Goal: Information Seeking & Learning: Learn about a topic

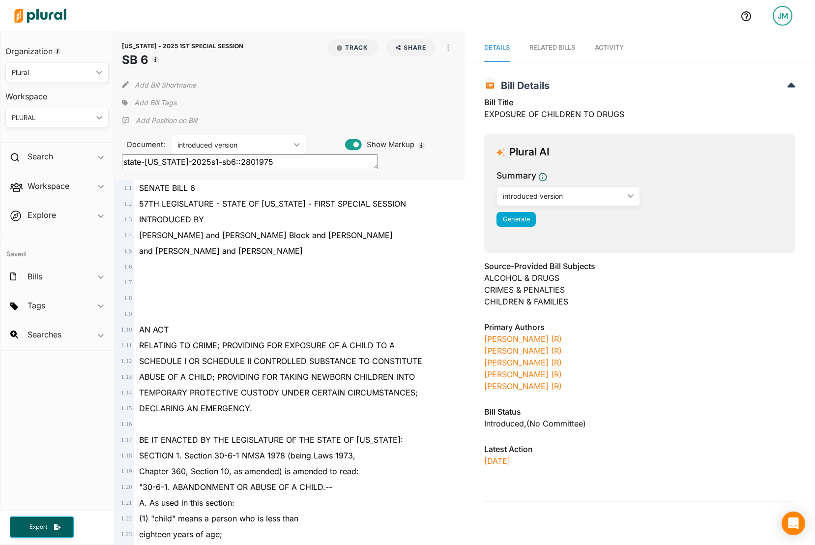
click at [276, 143] on div "introduced version" at bounding box center [233, 145] width 113 height 10
click at [287, 274] on div at bounding box center [293, 267] width 319 height 16
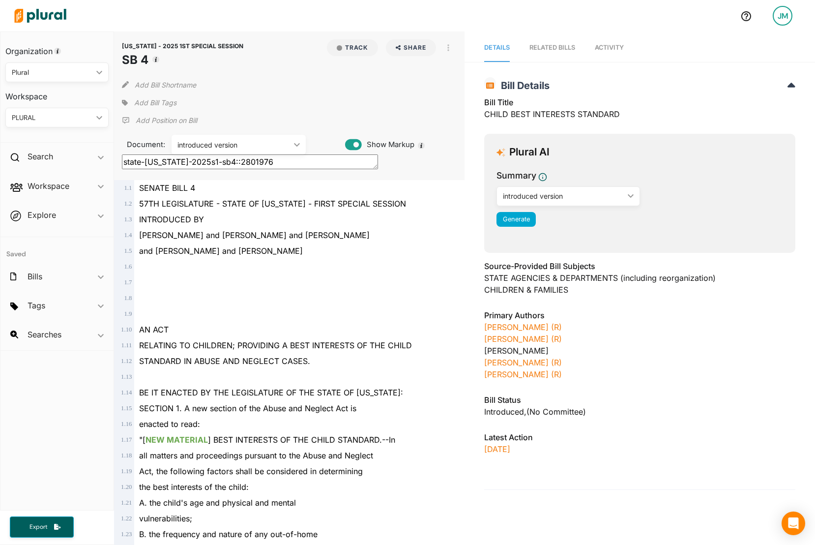
click at [257, 148] on div "introduced version" at bounding box center [233, 145] width 113 height 10
click at [259, 129] on div "Document: introduced version ic_keyboard_arrow_down introduced version Show Mar…" at bounding box center [289, 141] width 335 height 27
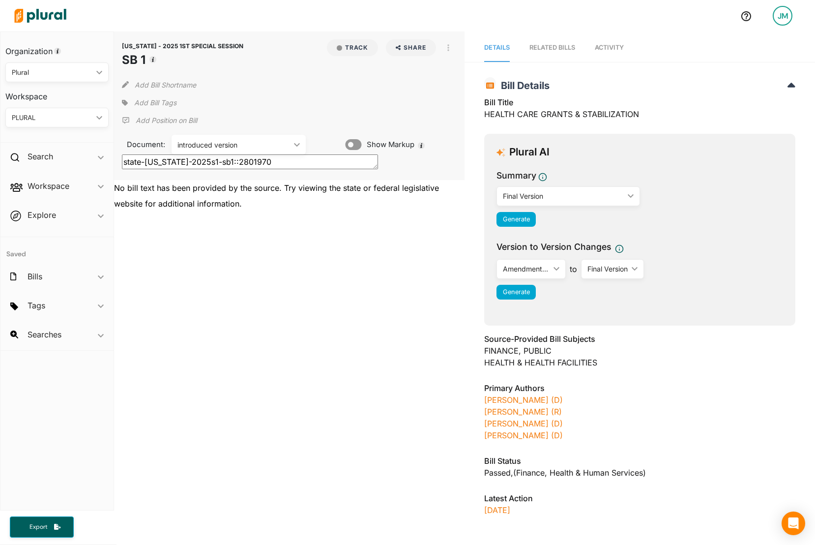
click at [231, 144] on div "introduced version" at bounding box center [233, 145] width 113 height 10
click at [244, 120] on div "[US_STATE] - 2025 1ST SPECIAL SESSION SB 1 Track Share Email LinkedIn X Faceboo…" at bounding box center [289, 105] width 350 height 148
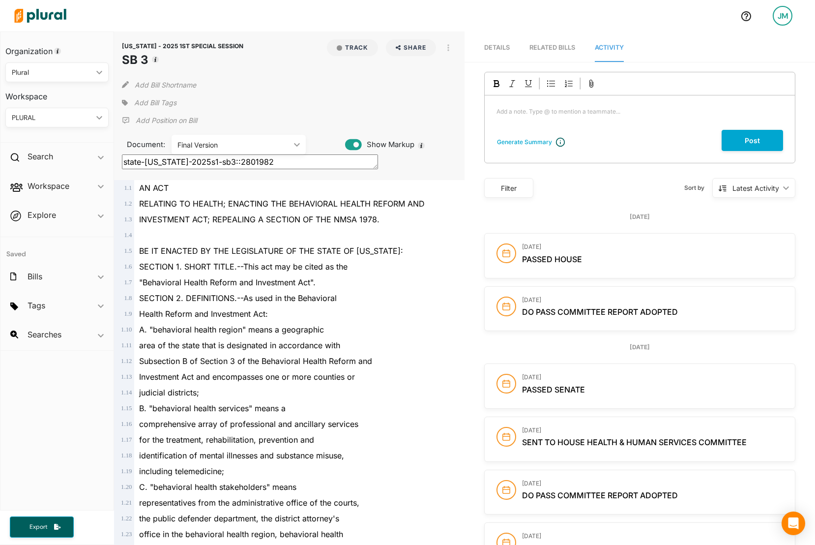
click at [201, 143] on div "Final Version" at bounding box center [233, 145] width 113 height 10
drag, startPoint x: 221, startPoint y: 169, endPoint x: 234, endPoint y: 150, distance: 22.8
click at [222, 168] on div "introduced version" at bounding box center [238, 168] width 118 height 8
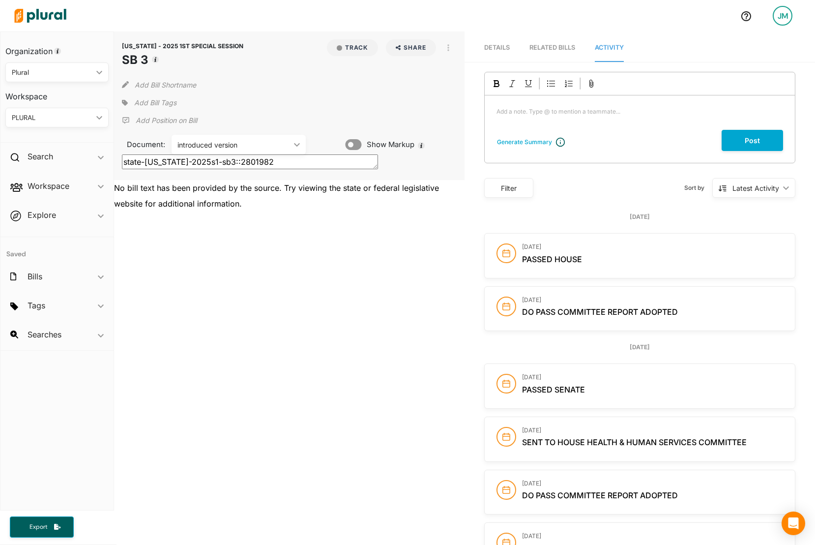
click at [298, 319] on div "NEW MEXICO - 2025 1ST SPECIAL SESSION SB 3 Track Share Email LinkedIn X Faceboo…" at bounding box center [289, 303] width 350 height 544
